Goal: Task Accomplishment & Management: Manage account settings

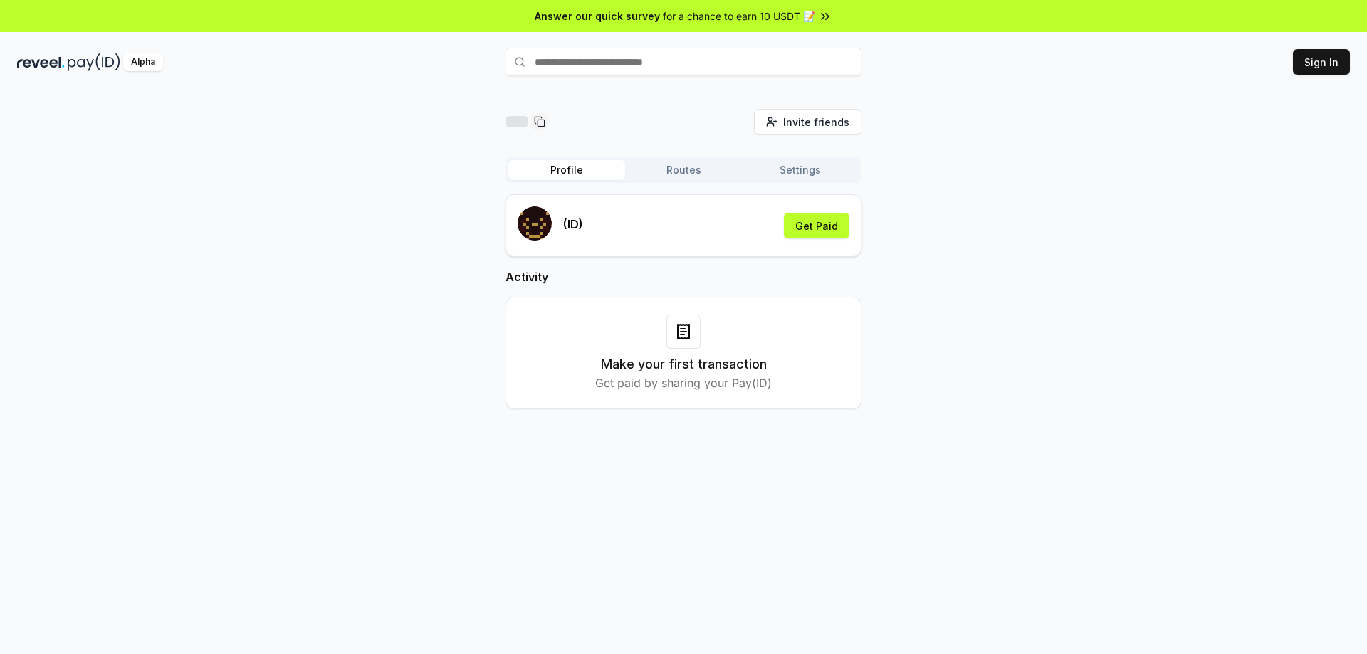
click at [676, 181] on div "Profile Routes Settings" at bounding box center [684, 170] width 356 height 26
click at [679, 176] on button "Routes" at bounding box center [683, 170] width 117 height 20
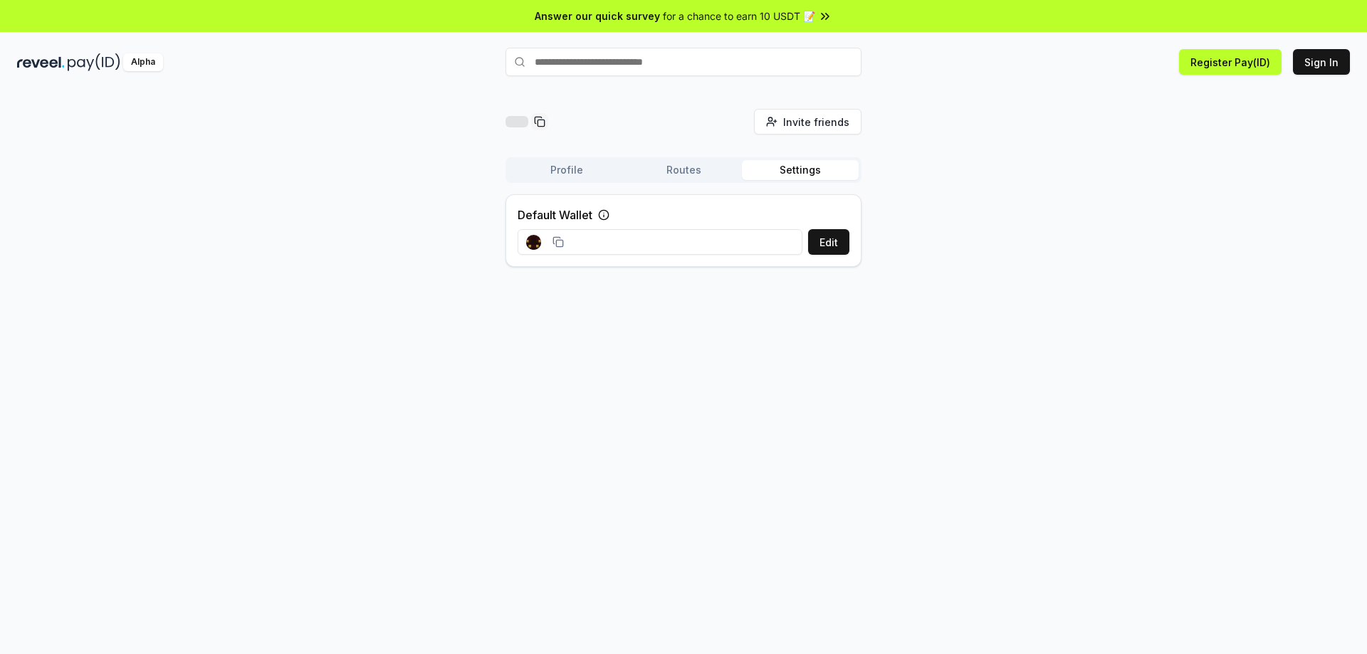
click at [814, 174] on button "Settings" at bounding box center [800, 170] width 117 height 20
click at [594, 173] on button "Profile" at bounding box center [566, 170] width 117 height 20
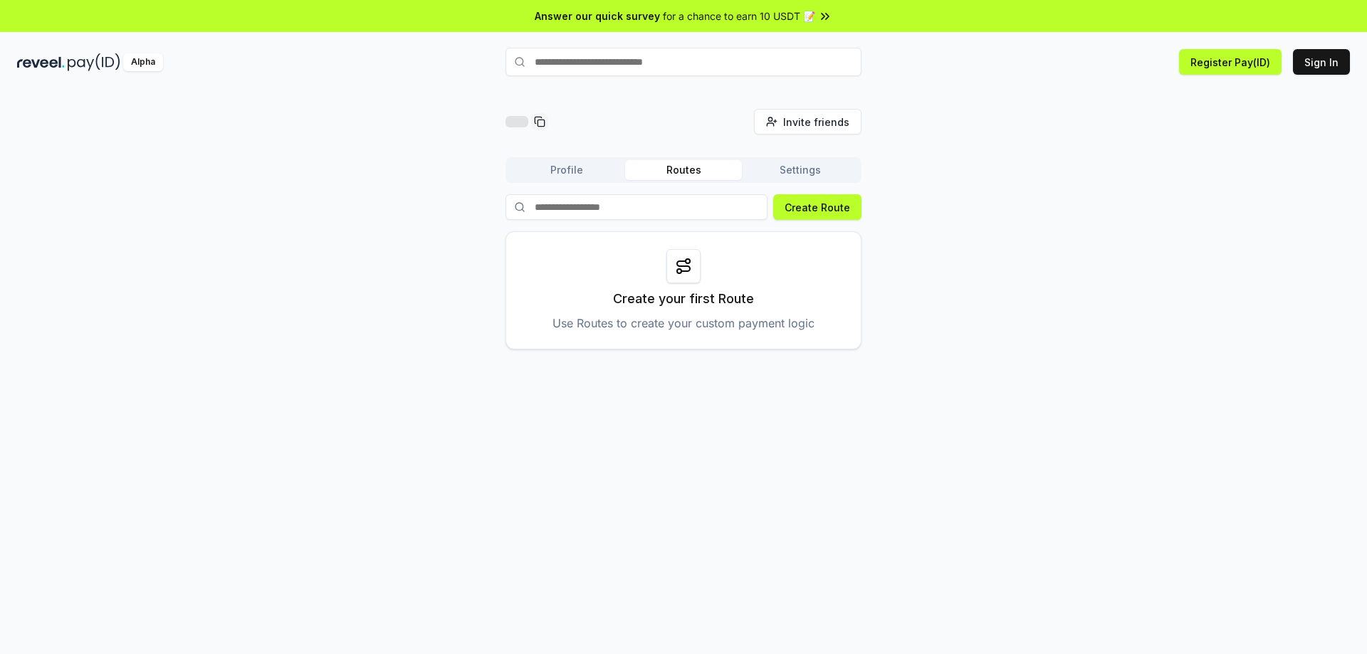
click at [701, 168] on button "Routes" at bounding box center [683, 170] width 117 height 20
click at [578, 170] on button "Profile" at bounding box center [566, 170] width 117 height 20
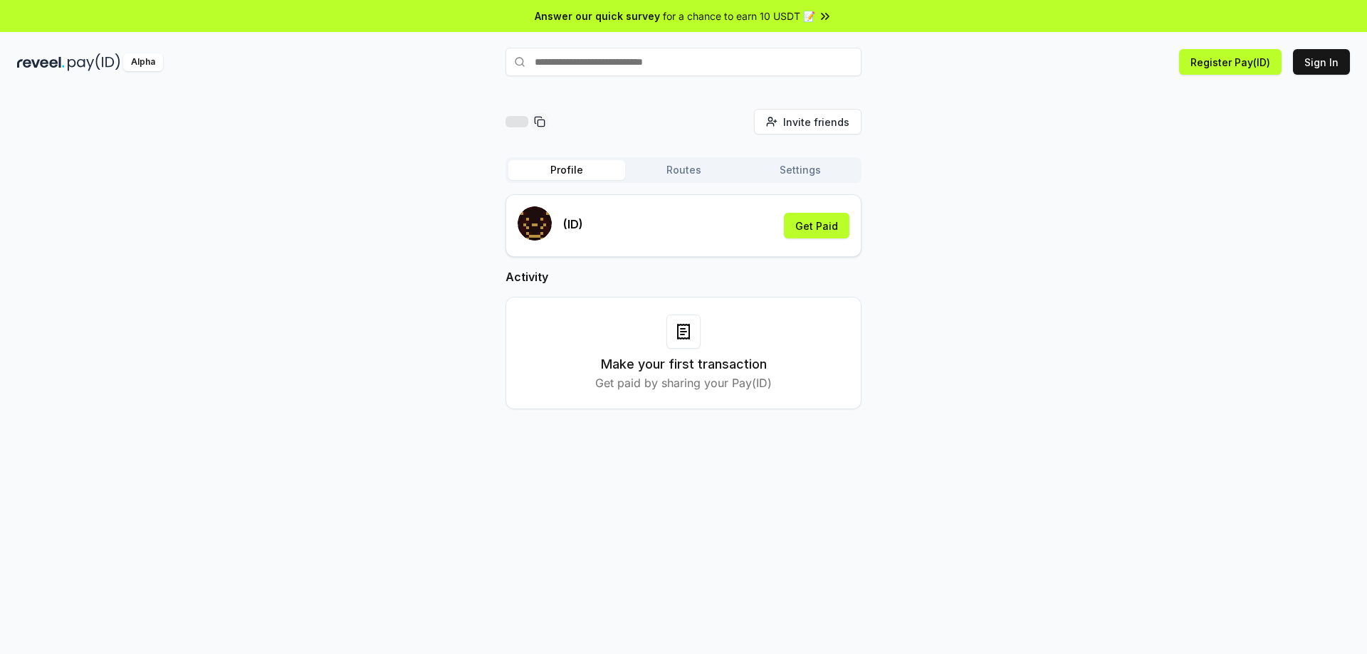
click at [691, 19] on span "for a chance to earn 10 USDT 📝" at bounding box center [739, 16] width 152 height 15
